Goal: Information Seeking & Learning: Learn about a topic

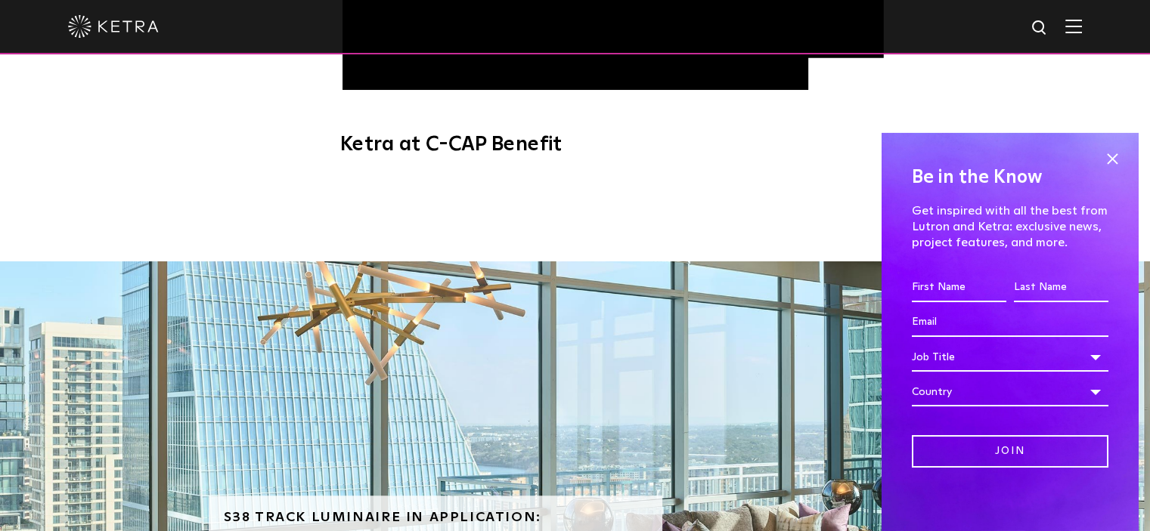
scroll to position [1134, 0]
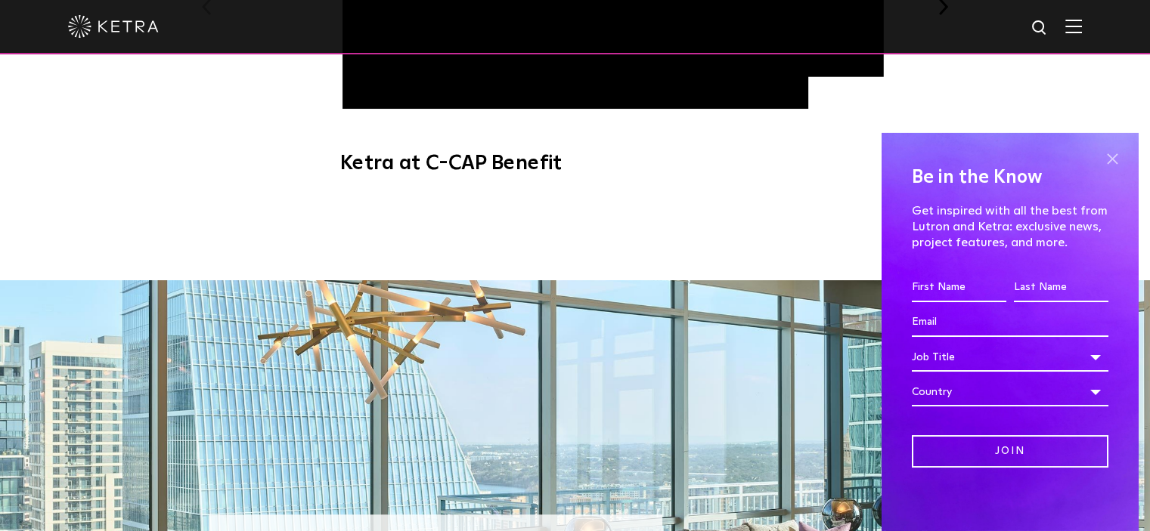
click at [1100, 161] on span at bounding box center [1111, 159] width 23 height 23
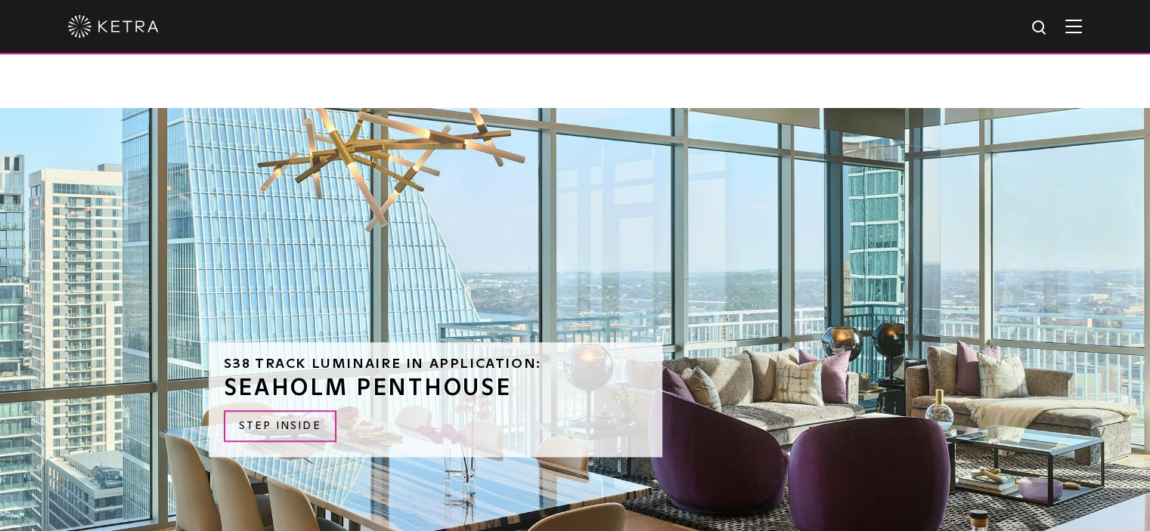
scroll to position [1360, 0]
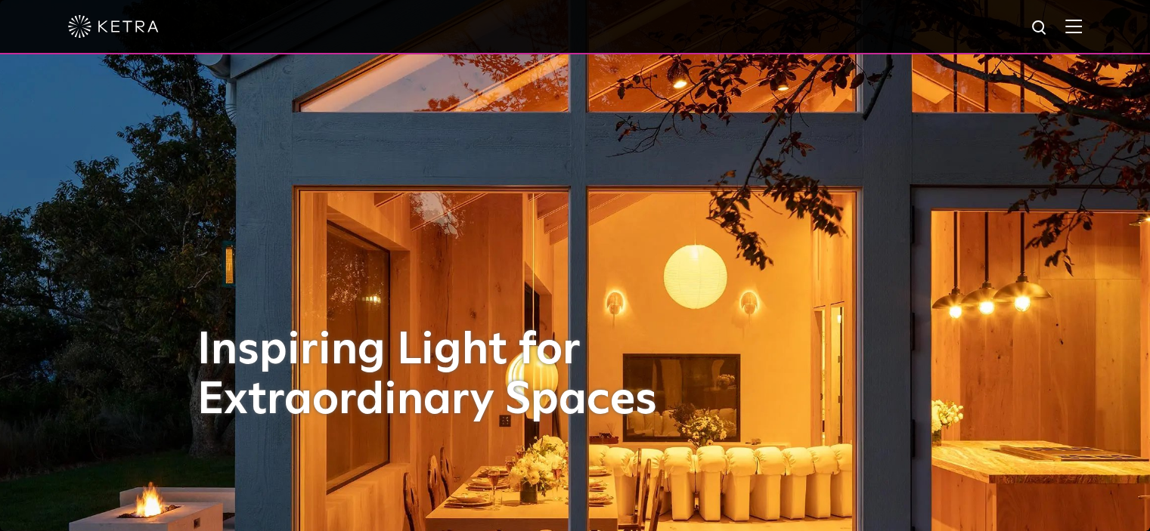
click at [1082, 29] on img at bounding box center [1073, 26] width 17 height 14
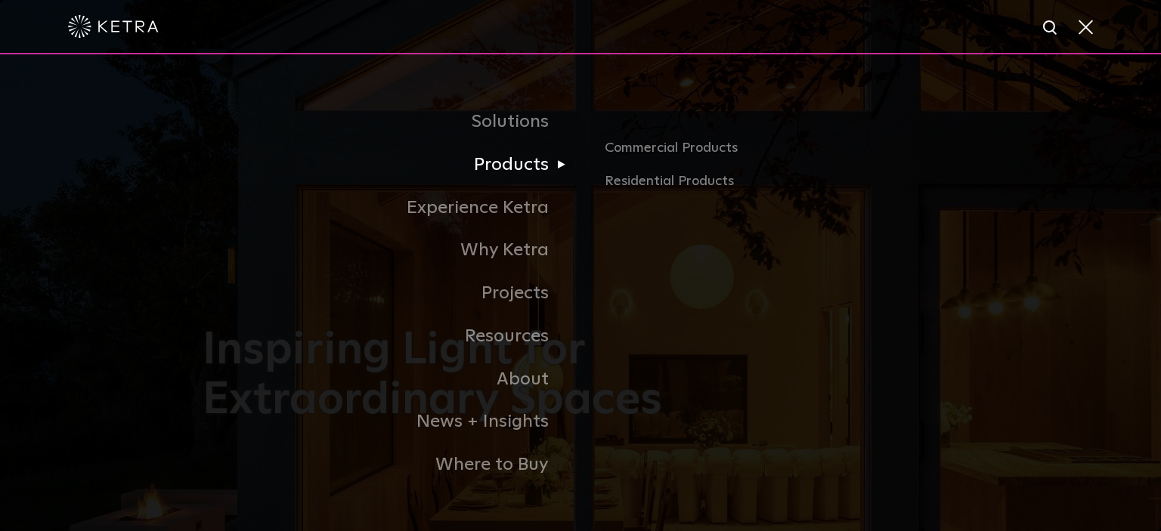
click at [531, 169] on link "Products" at bounding box center [392, 165] width 378 height 43
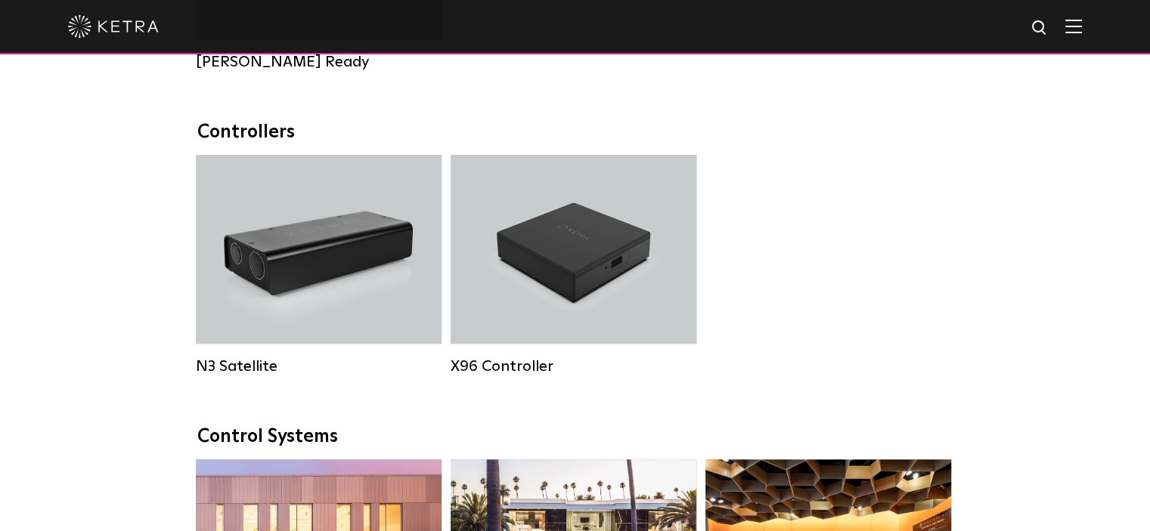
scroll to position [1890, 0]
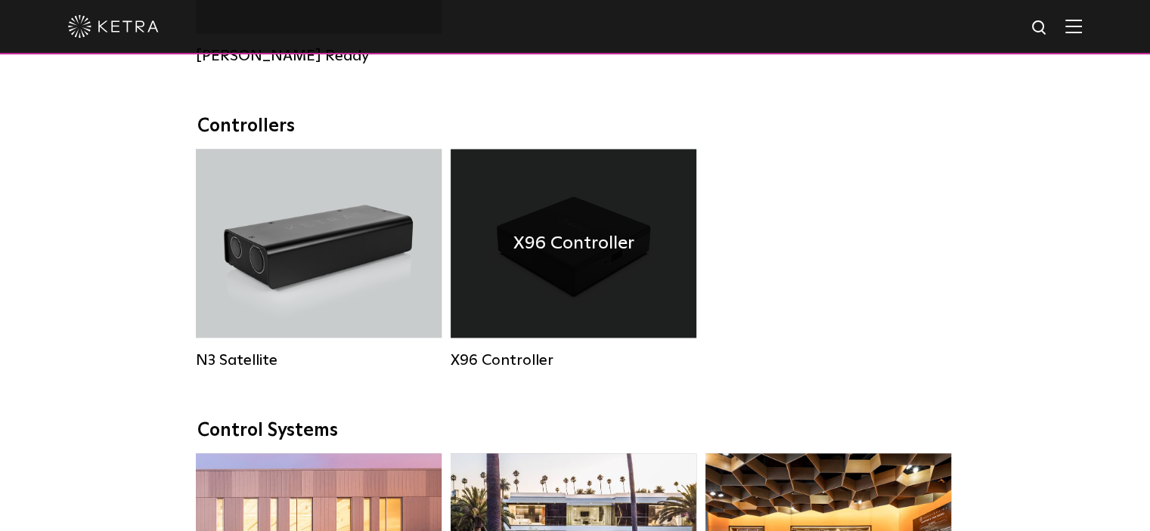
click at [583, 317] on div "X96 Controller" at bounding box center [573, 243] width 246 height 189
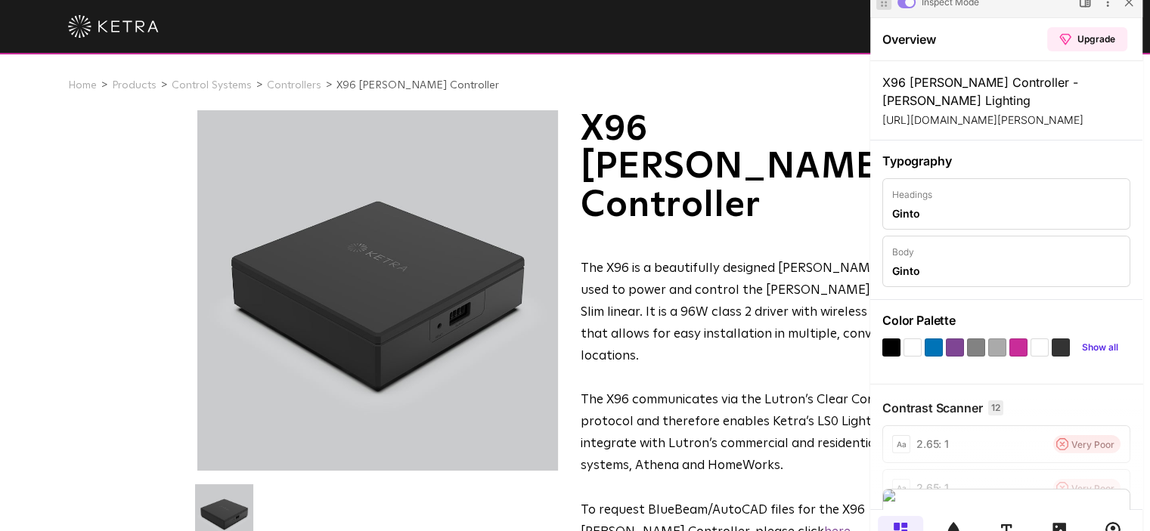
drag, startPoint x: 853, startPoint y: 32, endPoint x: 887, endPoint y: 4, distance: 45.1
click at [887, 4] on div at bounding box center [880, 2] width 27 height 27
click at [950, 522] on icon at bounding box center [953, 529] width 15 height 15
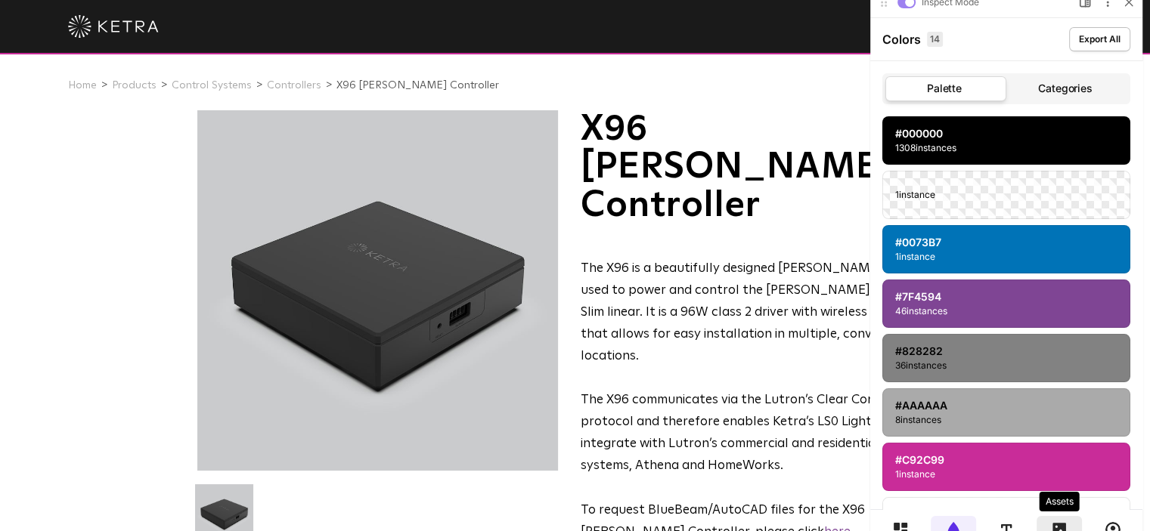
click at [1048, 519] on div at bounding box center [1058, 529] width 45 height 27
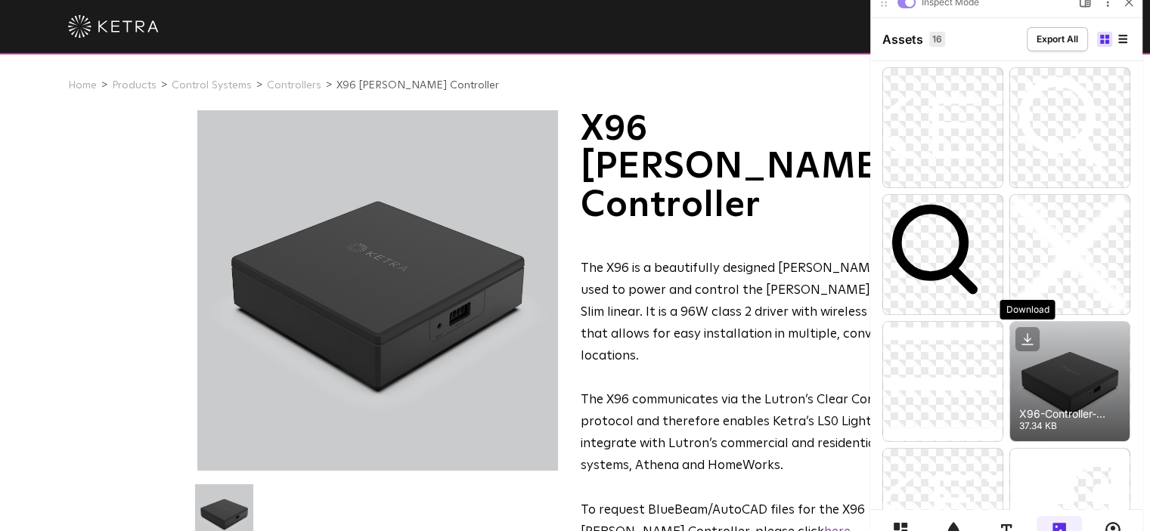
click at [1028, 341] on icon at bounding box center [1027, 340] width 6 height 3
